Goal: Information Seeking & Learning: Learn about a topic

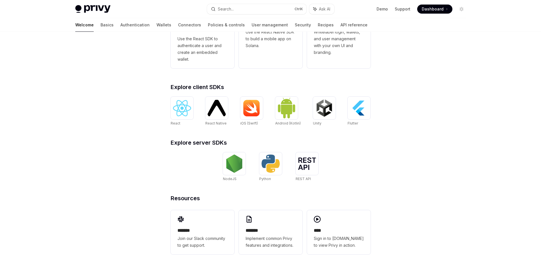
scroll to position [102, 0]
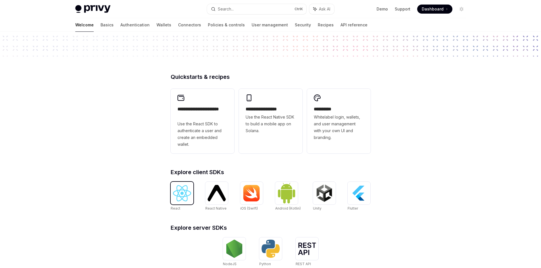
click at [184, 189] on img at bounding box center [182, 193] width 18 height 16
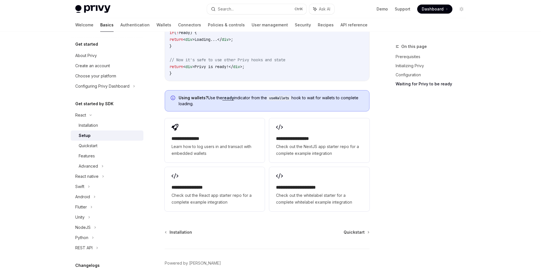
scroll to position [680, 0]
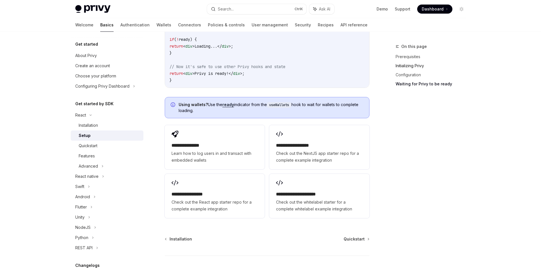
click at [414, 65] on link "Initializing Privy" at bounding box center [432, 65] width 75 height 9
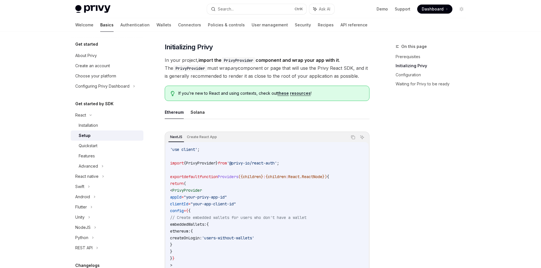
scroll to position [98, 0]
click at [97, 165] on div "Advanced" at bounding box center [88, 166] width 19 height 7
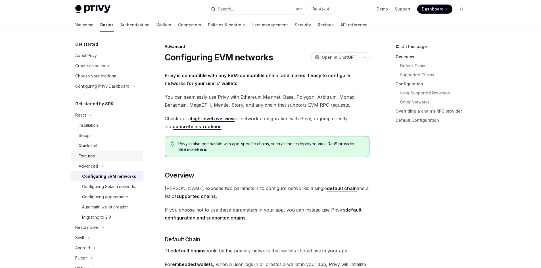
click at [91, 158] on div "Features" at bounding box center [87, 156] width 16 height 7
type textarea "*"
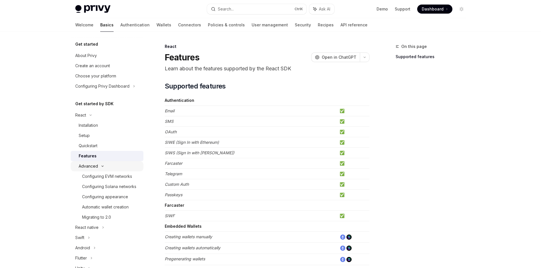
click at [102, 166] on icon at bounding box center [103, 166] width 2 height 1
